Goal: Transaction & Acquisition: Obtain resource

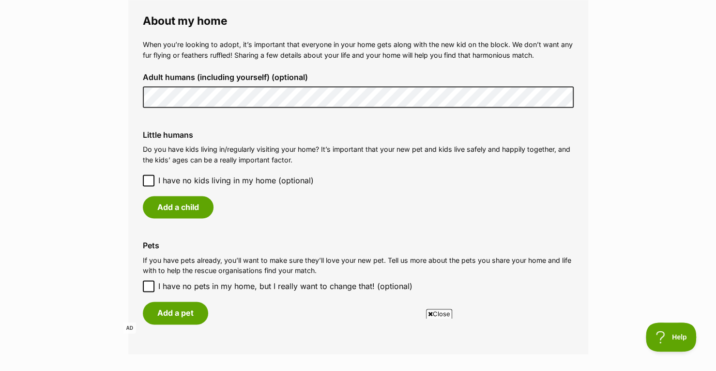
scroll to position [726, 0]
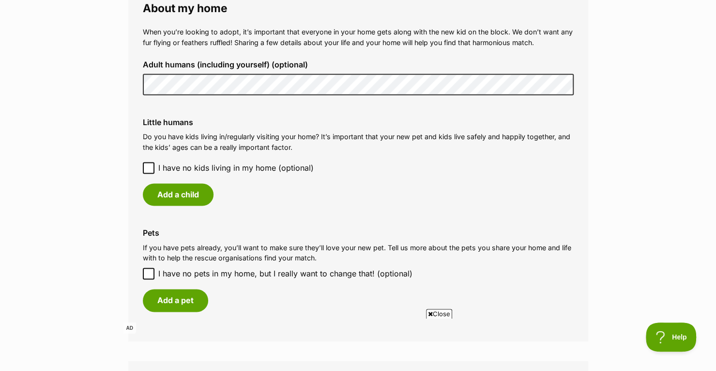
click at [148, 167] on icon at bounding box center [148, 167] width 7 height 7
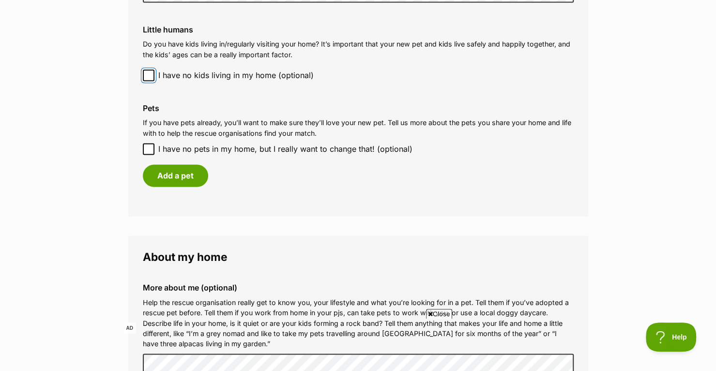
scroll to position [823, 0]
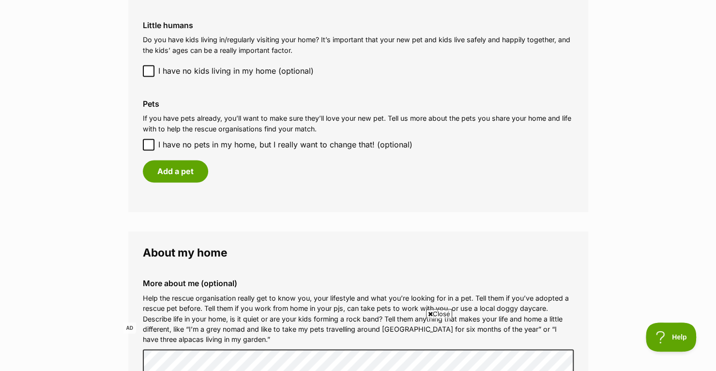
click at [148, 145] on icon at bounding box center [149, 144] width 6 height 4
click at [148, 145] on input "I have no pets in my home, but I really want to change that! (optional)" at bounding box center [149, 145] width 12 height 12
checkbox input "true"
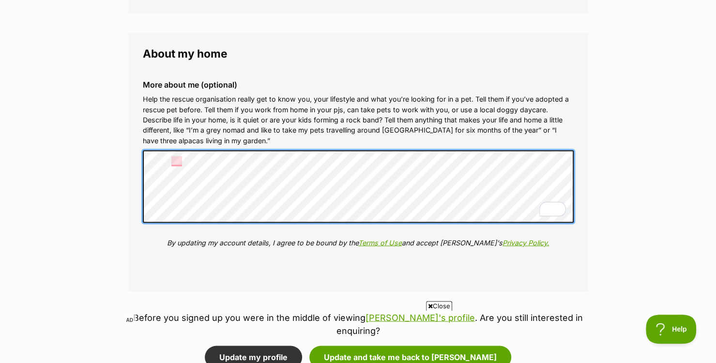
scroll to position [969, 0]
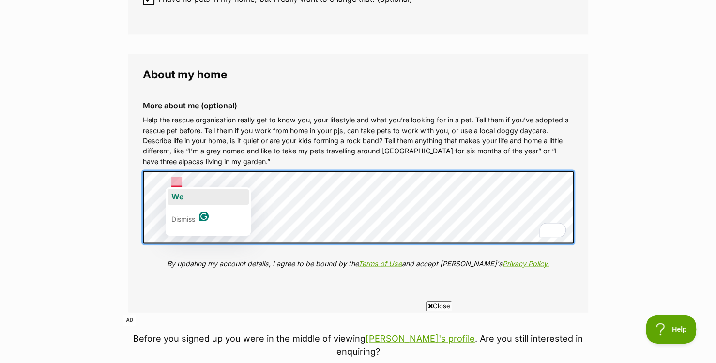
click at [177, 194] on span "We" at bounding box center [177, 197] width 13 height 10
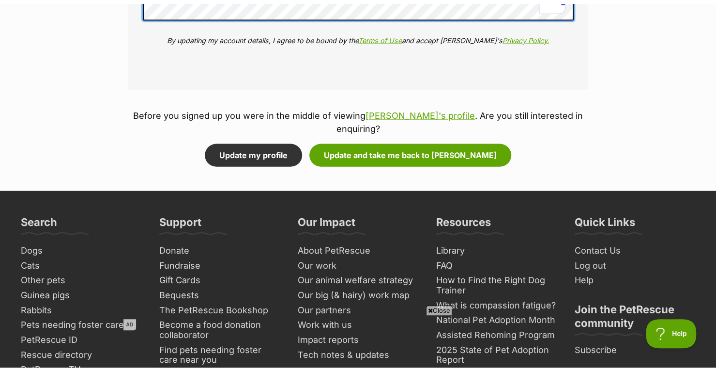
scroll to position [1211, 0]
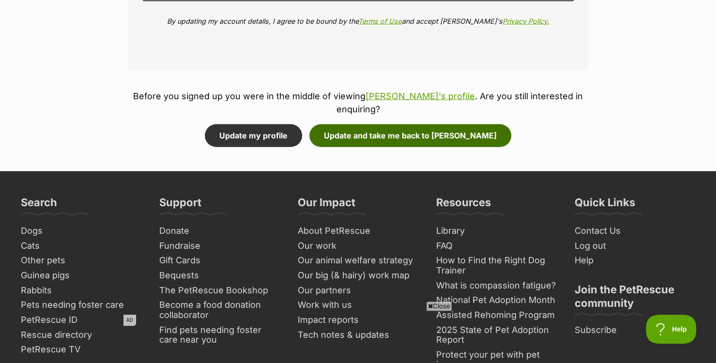
click at [367, 128] on button "Update and take me back to Vera" at bounding box center [410, 135] width 202 height 22
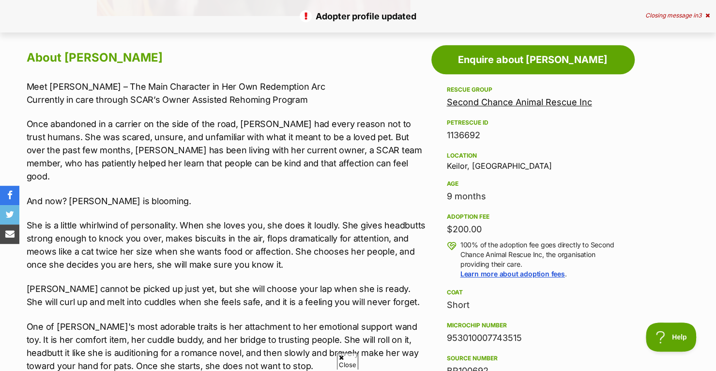
scroll to position [484, 0]
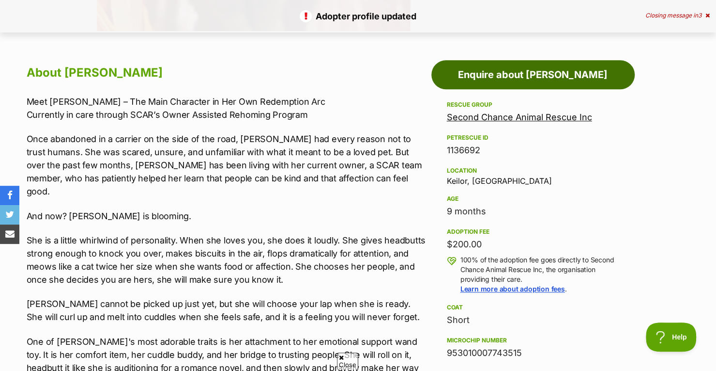
click at [466, 74] on link "Enquire about Vera" at bounding box center [533, 74] width 203 height 29
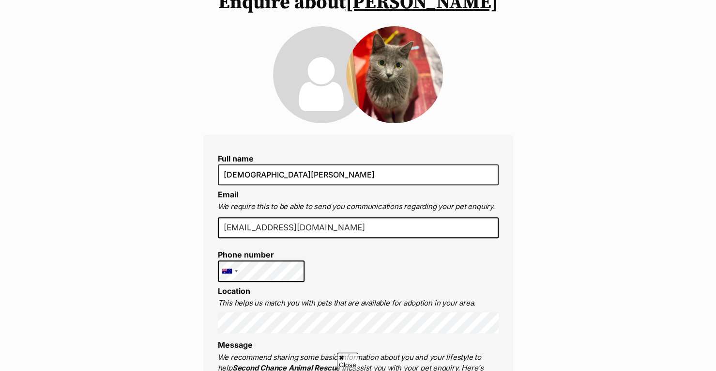
click at [327, 225] on input "bulaoncjt1227@gmail.com" at bounding box center [358, 227] width 281 height 21
click at [293, 317] on div "Close AD" at bounding box center [359, 342] width 470 height 55
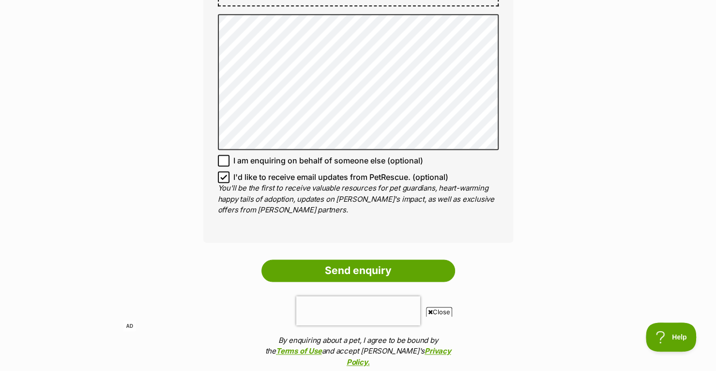
scroll to position [678, 0]
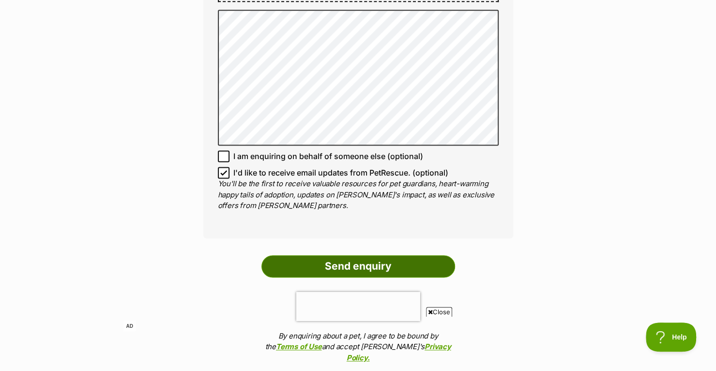
click at [360, 255] on input "Send enquiry" at bounding box center [359, 266] width 194 height 22
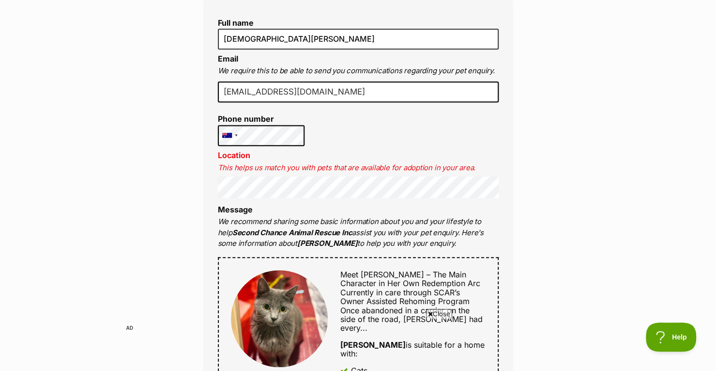
scroll to position [339, 0]
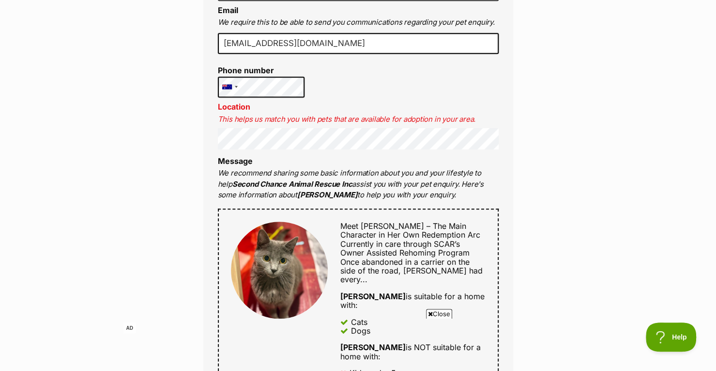
click at [340, 150] on div "Full name Christian Bulaon Email We require this to be able to send you communi…" at bounding box center [358, 293] width 310 height 684
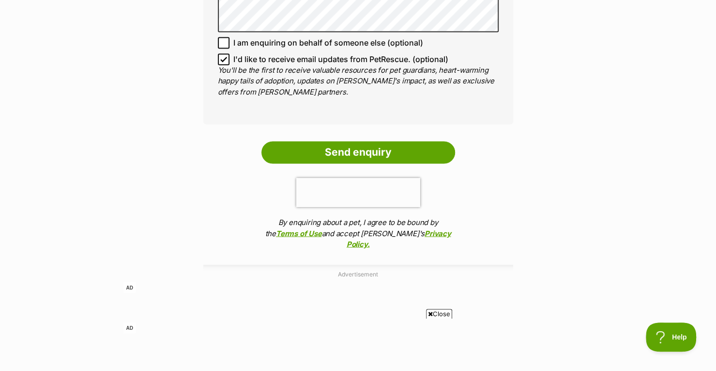
scroll to position [920, 0]
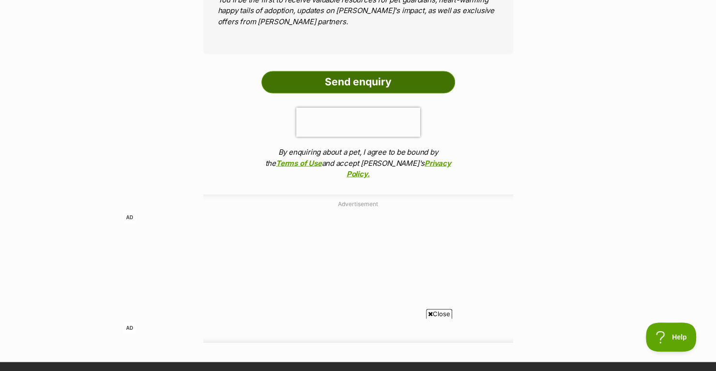
click at [373, 71] on input "Send enquiry" at bounding box center [359, 82] width 194 height 22
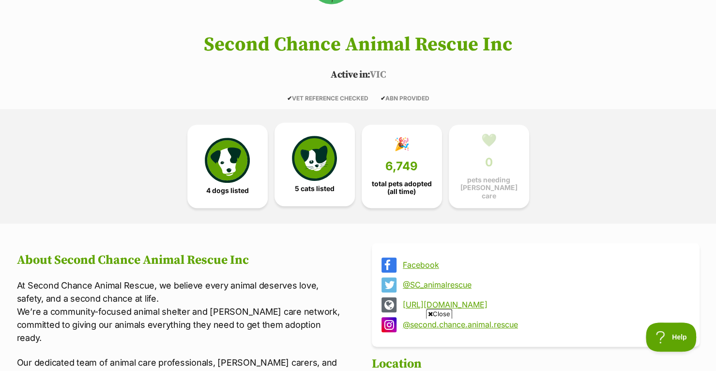
scroll to position [194, 0]
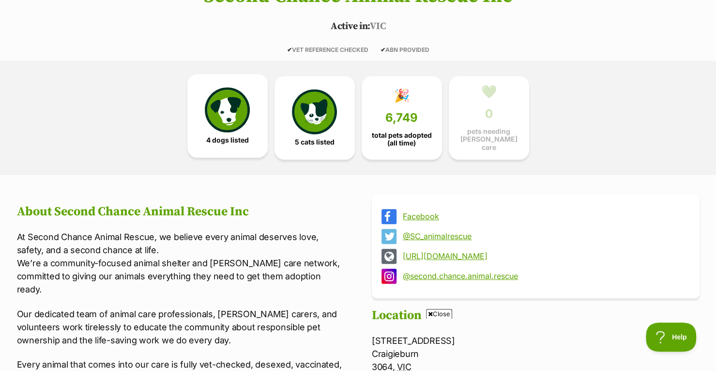
click at [230, 109] on img at bounding box center [227, 109] width 45 height 45
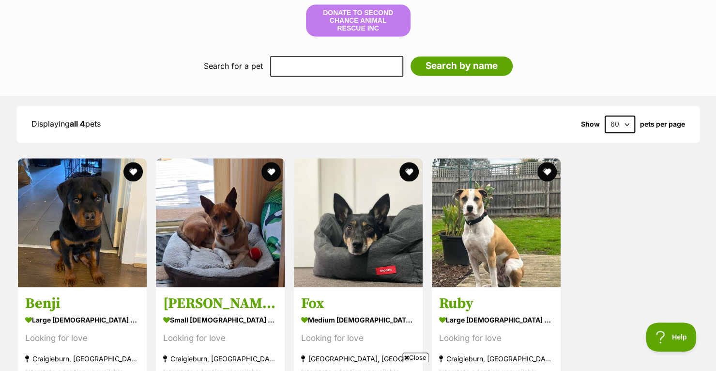
scroll to position [854, 0]
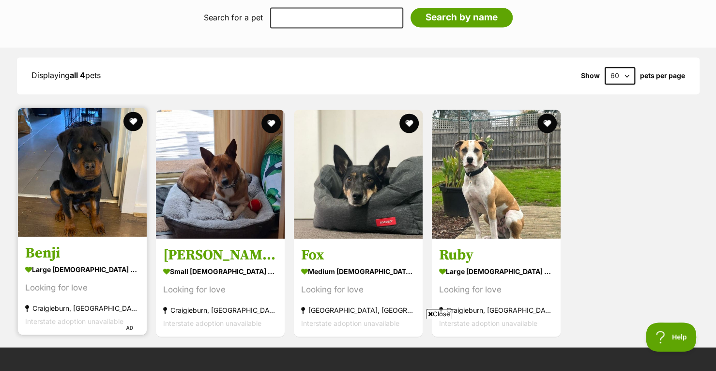
click at [119, 201] on img at bounding box center [82, 172] width 129 height 129
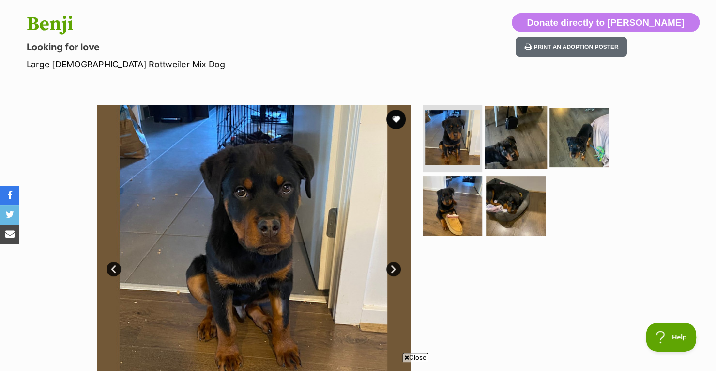
click at [499, 138] on img at bounding box center [516, 137] width 62 height 62
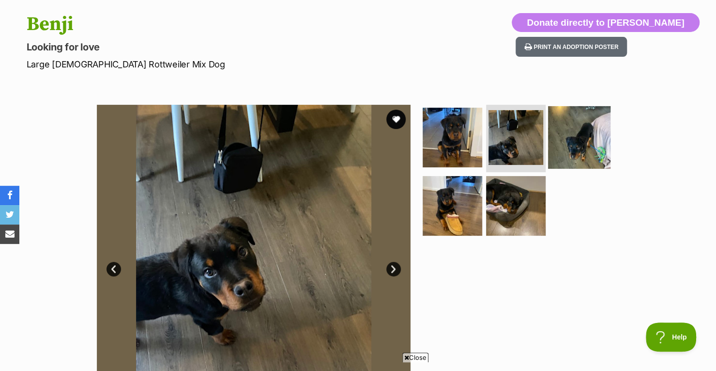
click at [576, 138] on img at bounding box center [579, 137] width 62 height 62
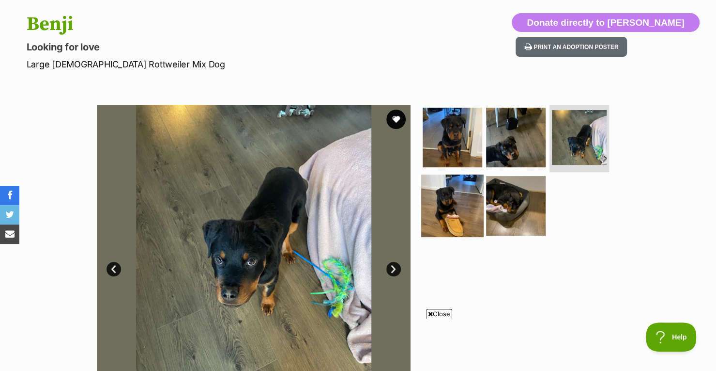
click at [471, 191] on img at bounding box center [452, 205] width 62 height 62
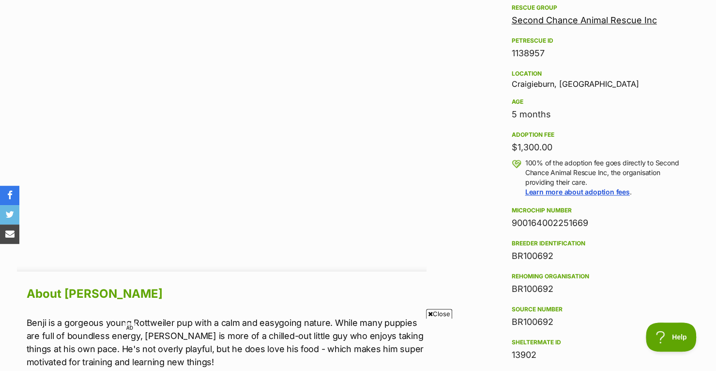
scroll to position [726, 0]
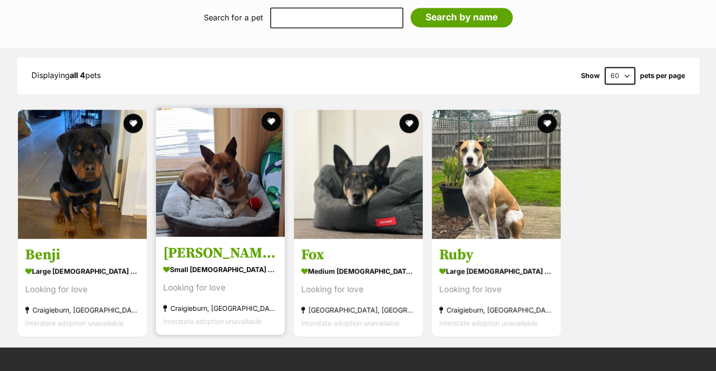
drag, startPoint x: 0, startPoint y: 0, endPoint x: 211, endPoint y: 206, distance: 294.9
click at [211, 206] on img at bounding box center [220, 172] width 129 height 129
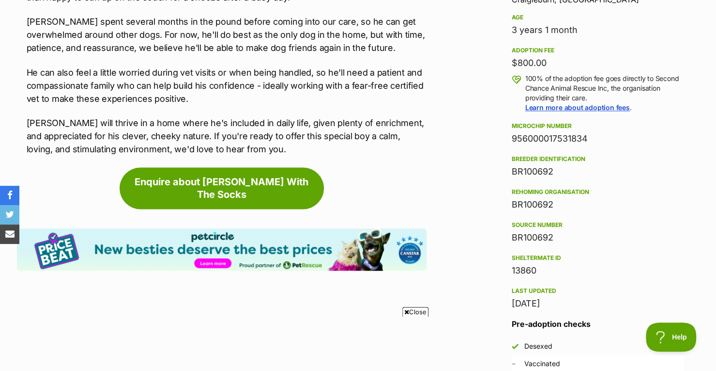
scroll to position [899, 0]
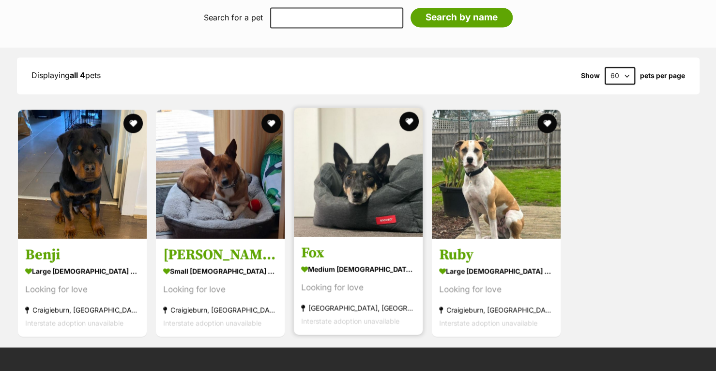
scroll to position [854, 0]
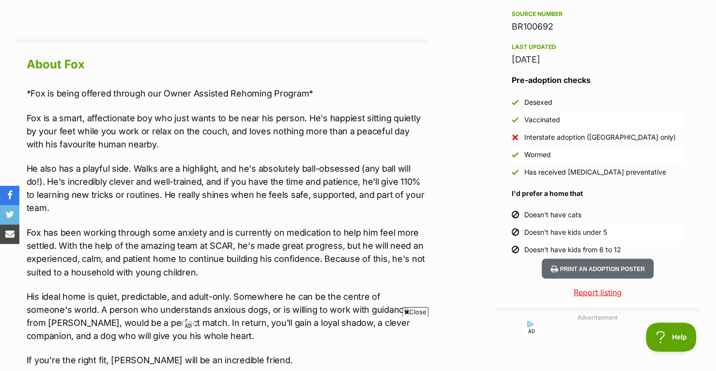
scroll to position [823, 0]
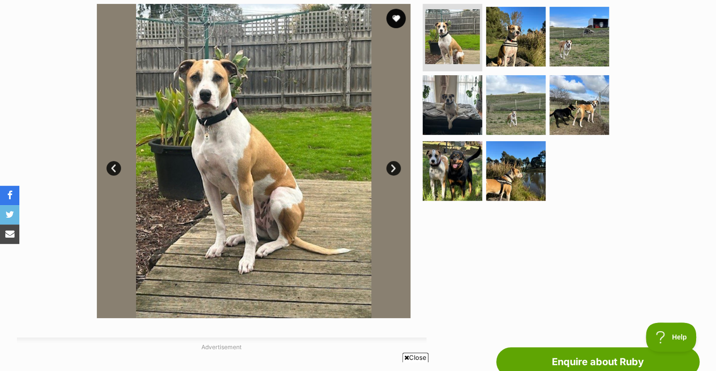
scroll to position [194, 0]
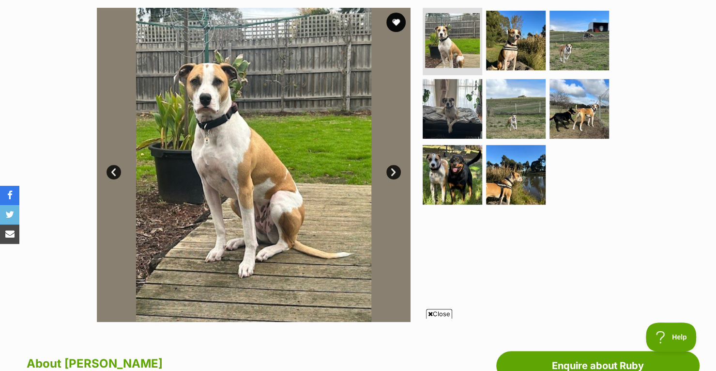
click at [390, 170] on link "Next" at bounding box center [393, 172] width 15 height 15
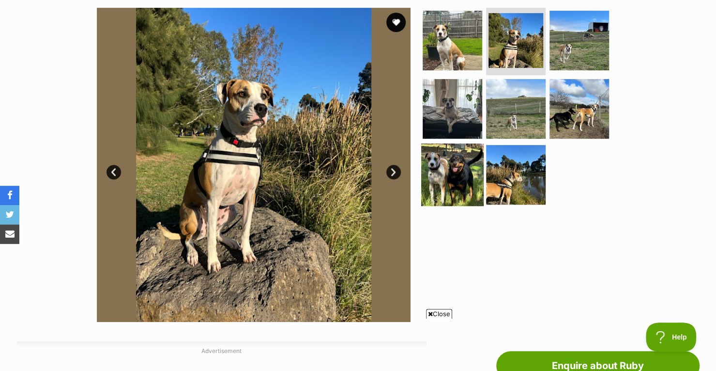
click at [433, 163] on img at bounding box center [452, 174] width 62 height 62
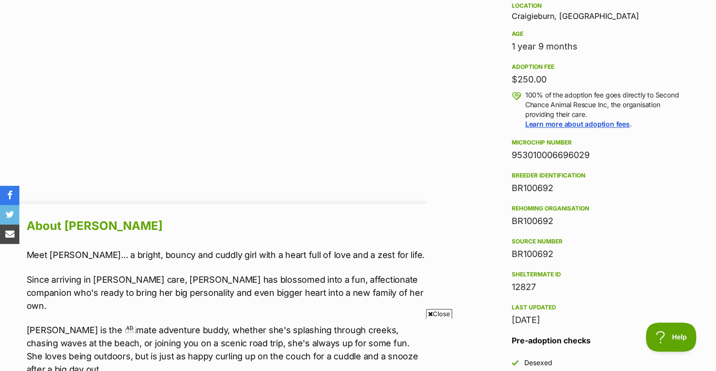
scroll to position [823, 0]
